Goal: Find specific page/section: Find specific page/section

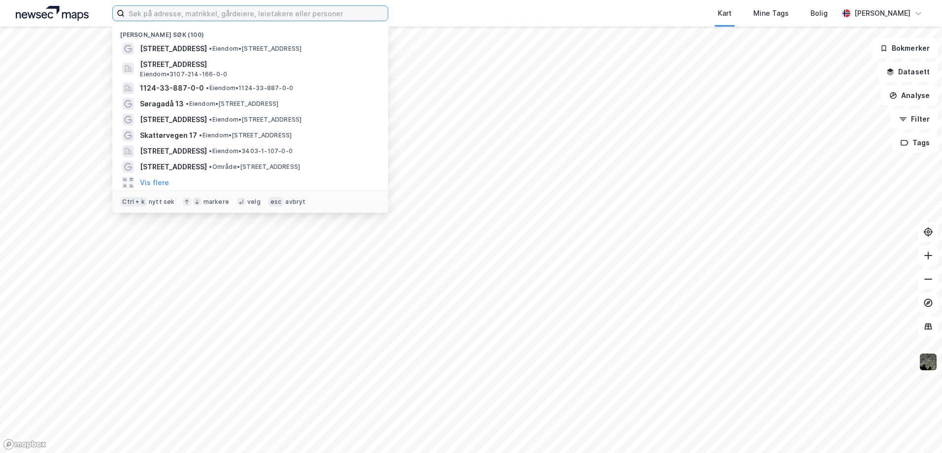
click at [217, 13] on input at bounding box center [256, 13] width 263 height 15
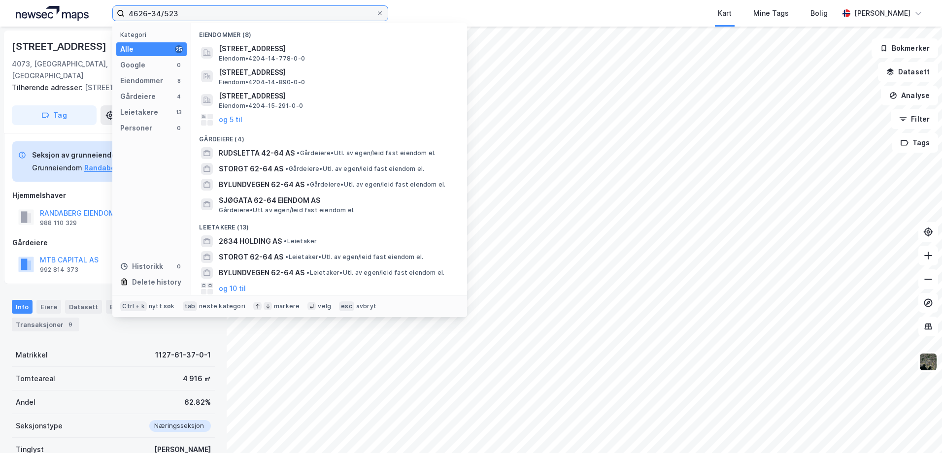
type input "4626-34/523"
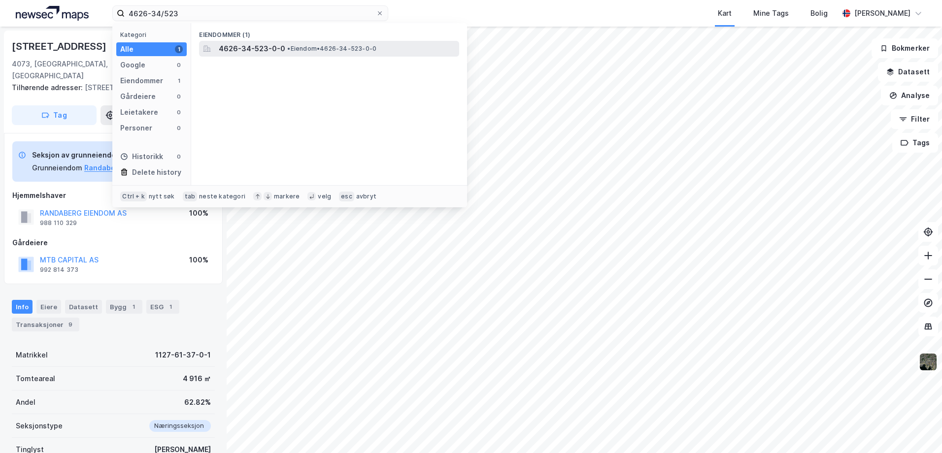
click at [234, 51] on span "4626-34-523-0-0" at bounding box center [252, 49] width 67 height 12
